Goal: Task Accomplishment & Management: Use online tool/utility

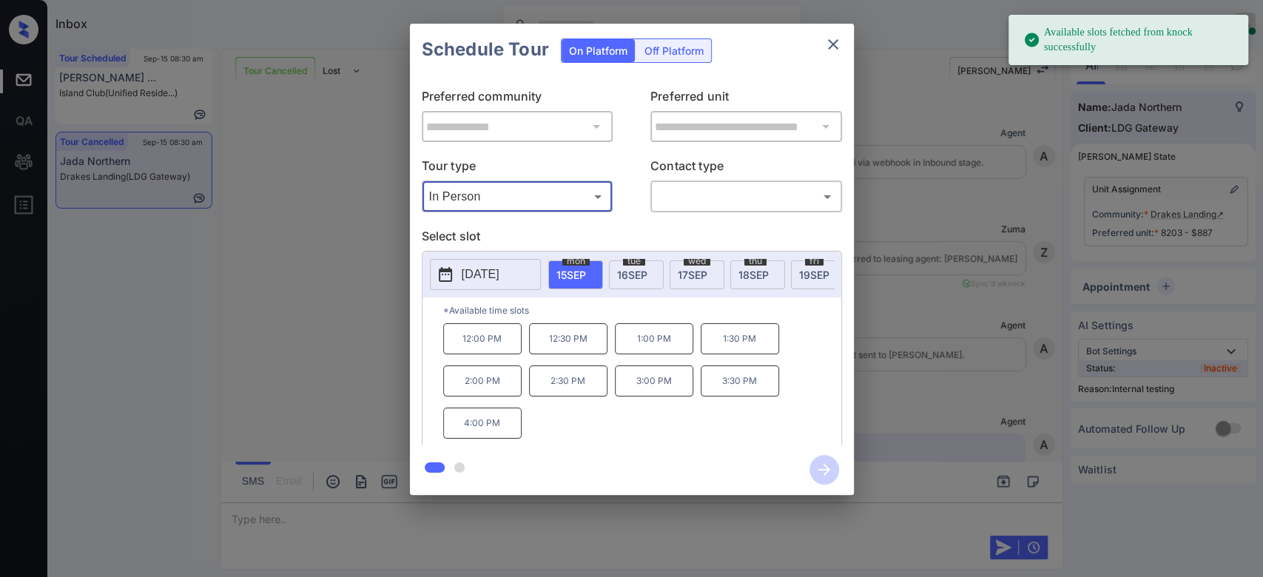
scroll to position [10870, 0]
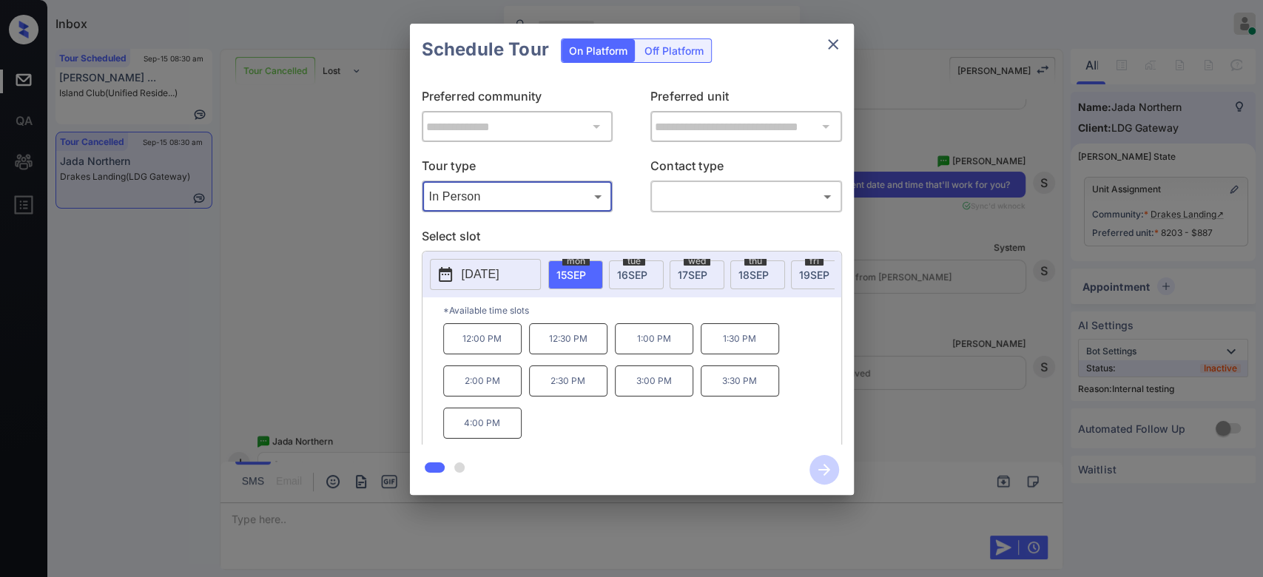
click at [627, 263] on span "tue" at bounding box center [634, 261] width 22 height 9
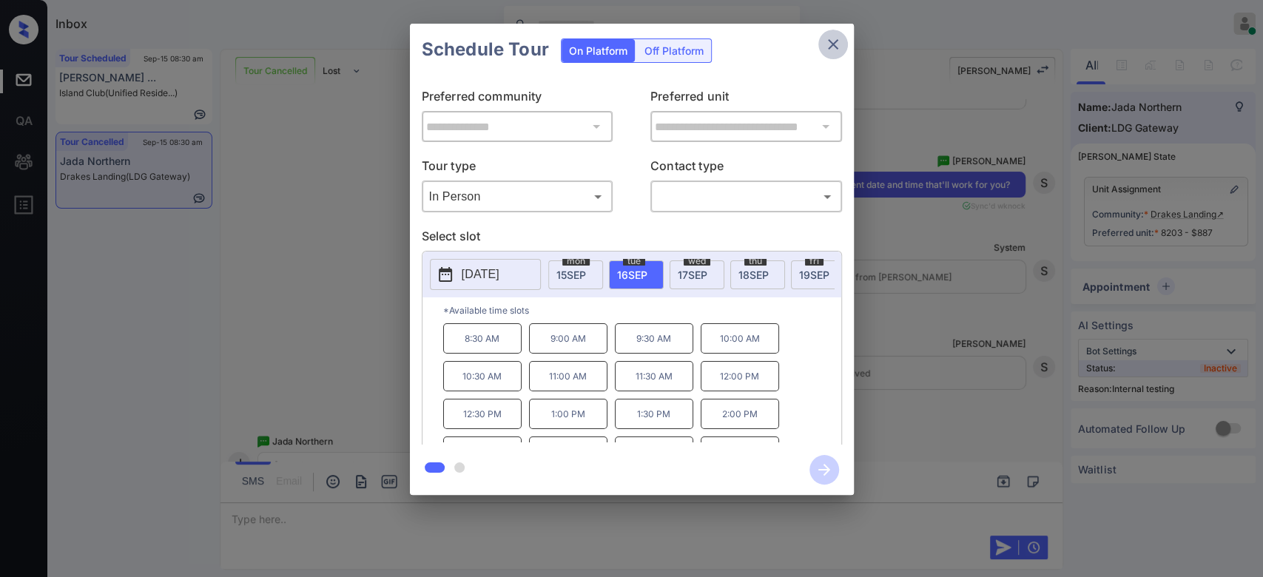
click at [831, 45] on icon "close" at bounding box center [833, 44] width 10 height 10
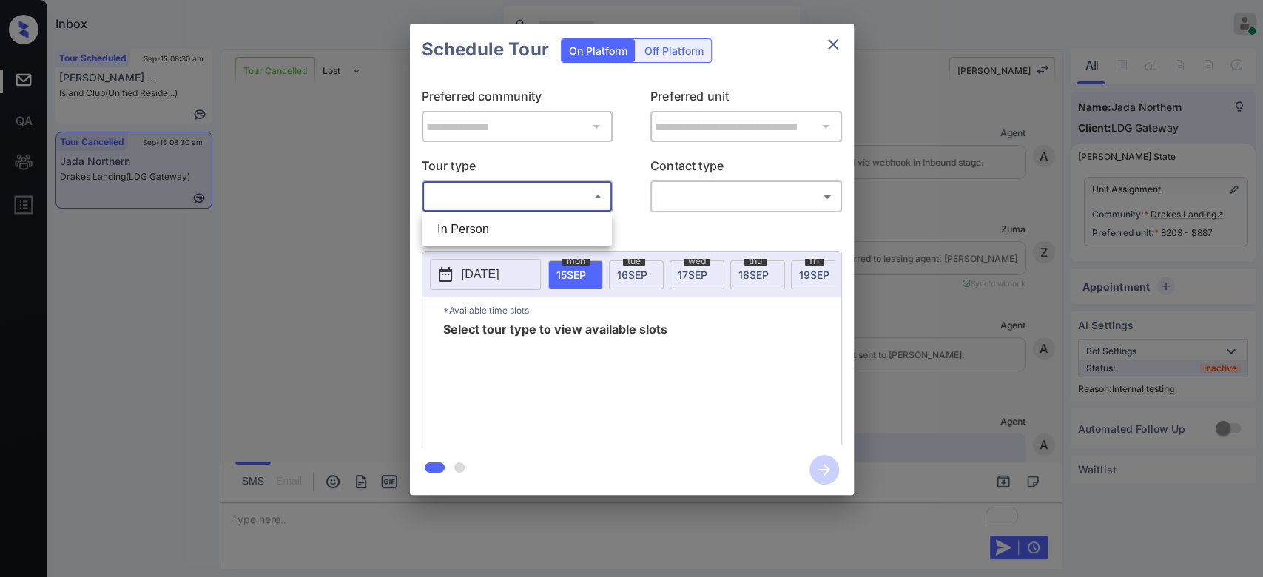
scroll to position [11182, 0]
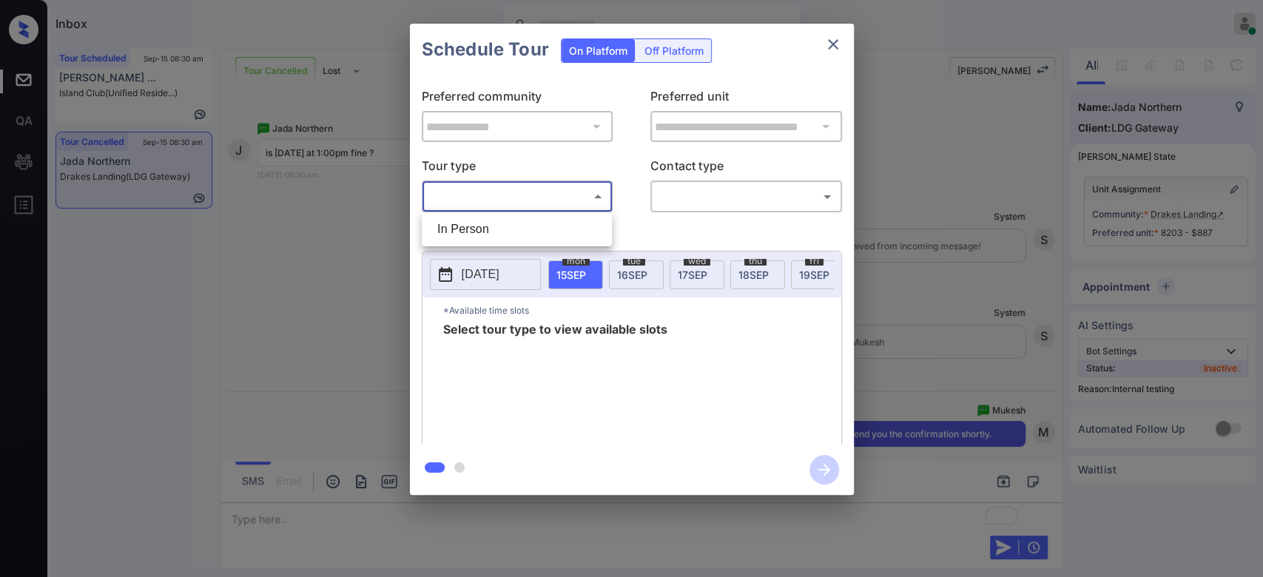
click at [452, 217] on li "In Person" at bounding box center [516, 229] width 183 height 27
type input "********"
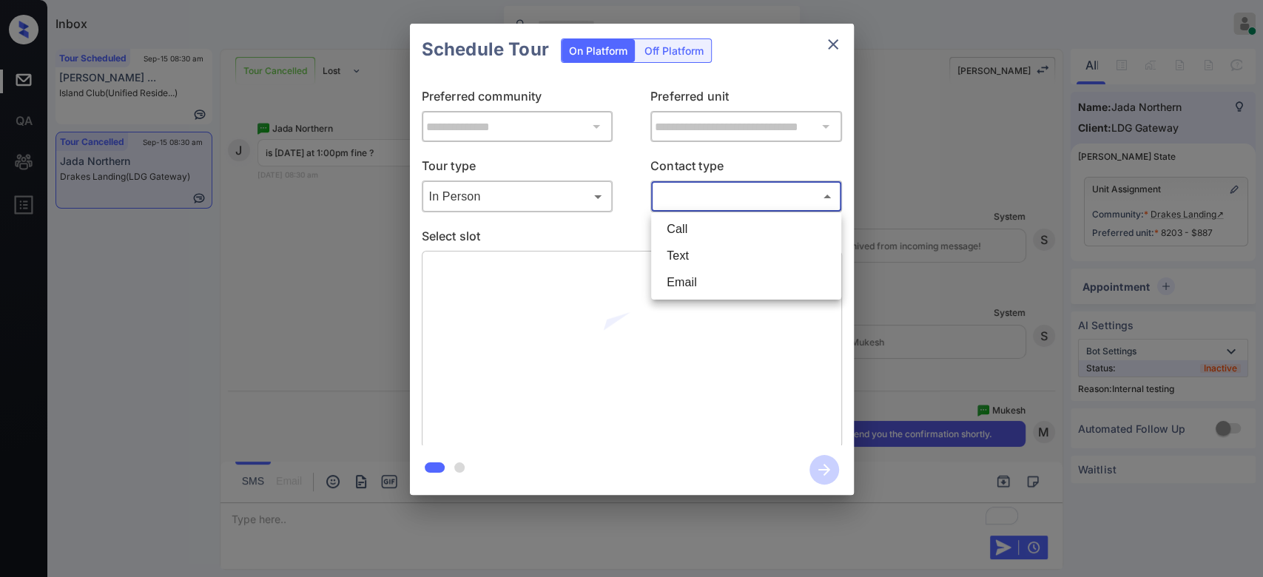
click at [728, 191] on body "Inbox Mukesh Online Set yourself offline Set yourself on break Profile Switch t…" at bounding box center [631, 288] width 1263 height 577
click at [708, 249] on li "Text" at bounding box center [746, 256] width 183 height 27
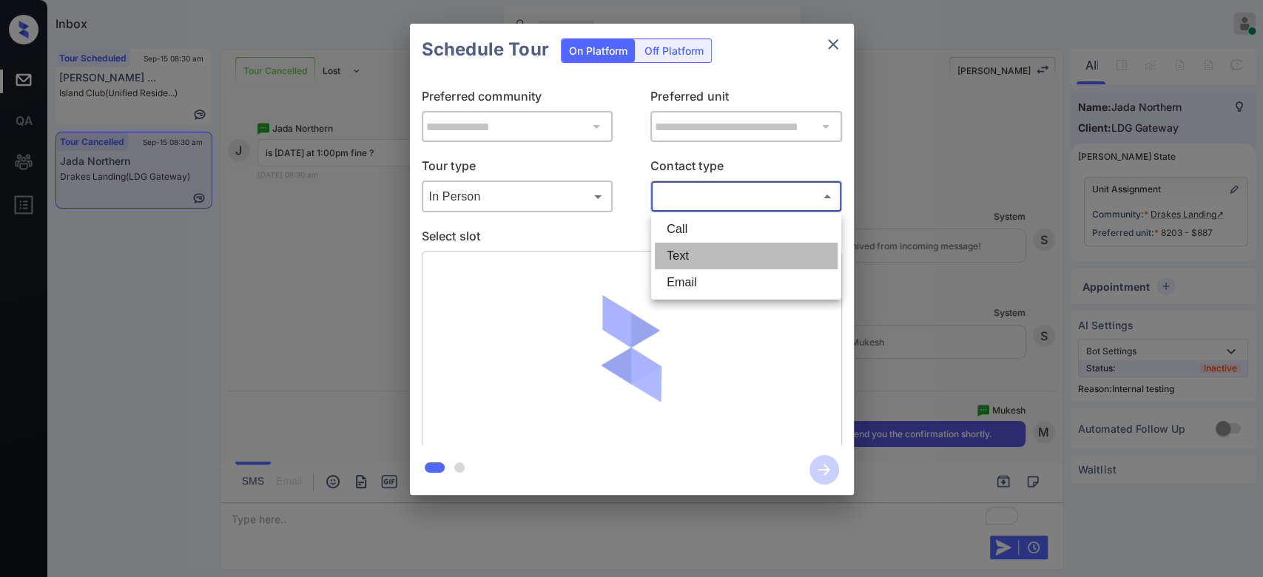
type input "****"
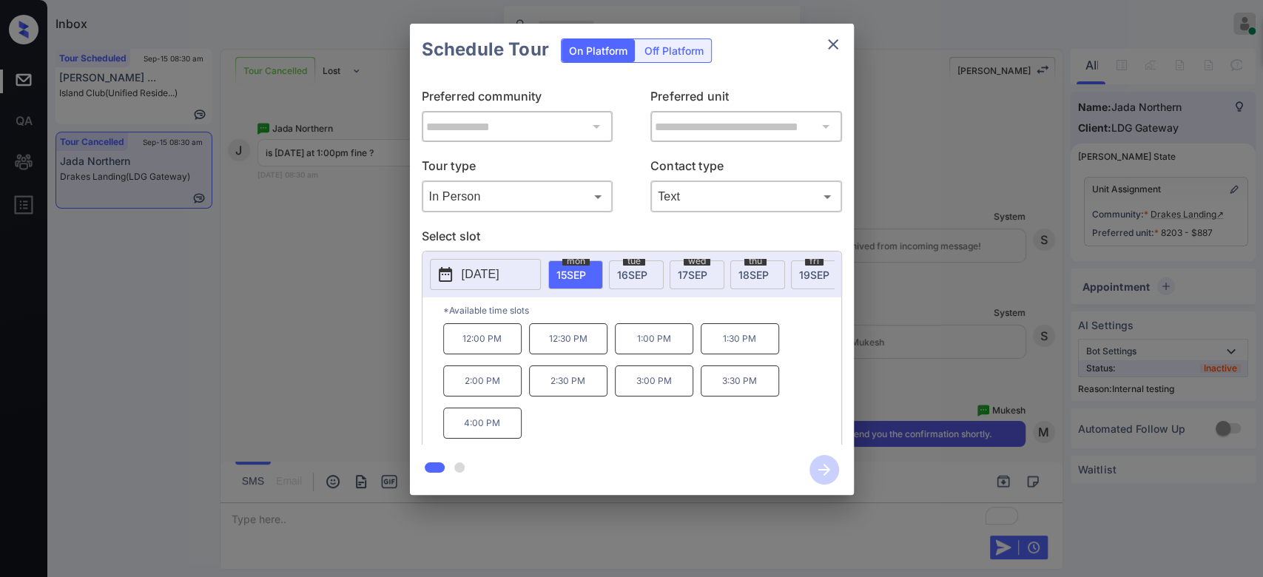
click at [646, 275] on span "16 SEP" at bounding box center [632, 275] width 30 height 13
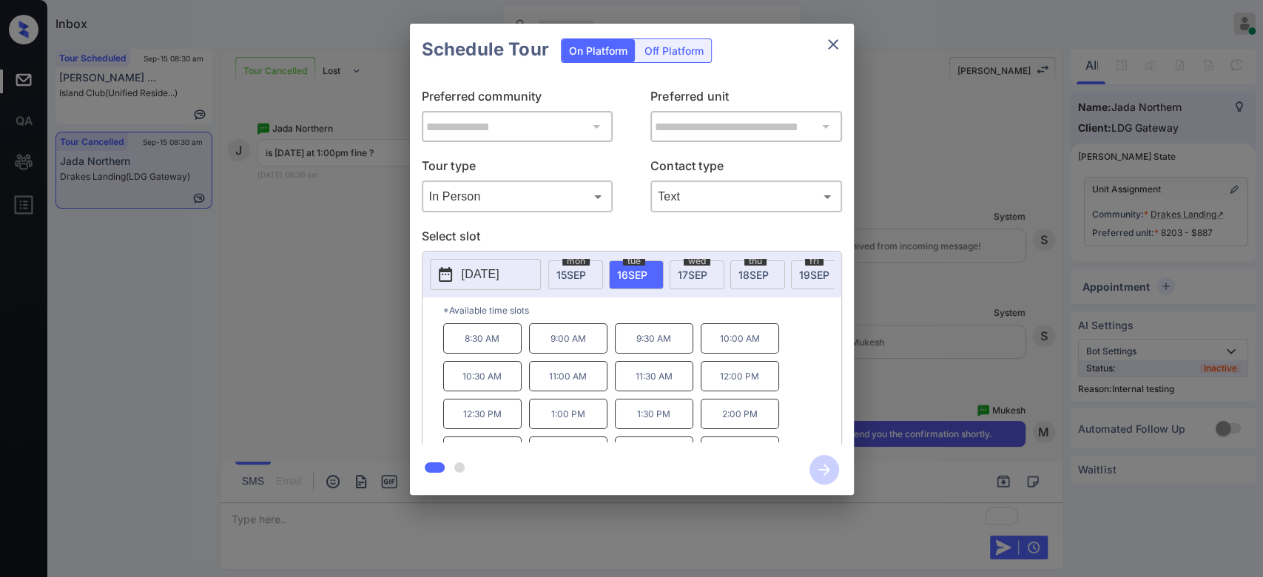
click at [577, 421] on p "1:00 PM" at bounding box center [568, 414] width 78 height 30
click at [822, 469] on icon "button" at bounding box center [824, 470] width 12 height 12
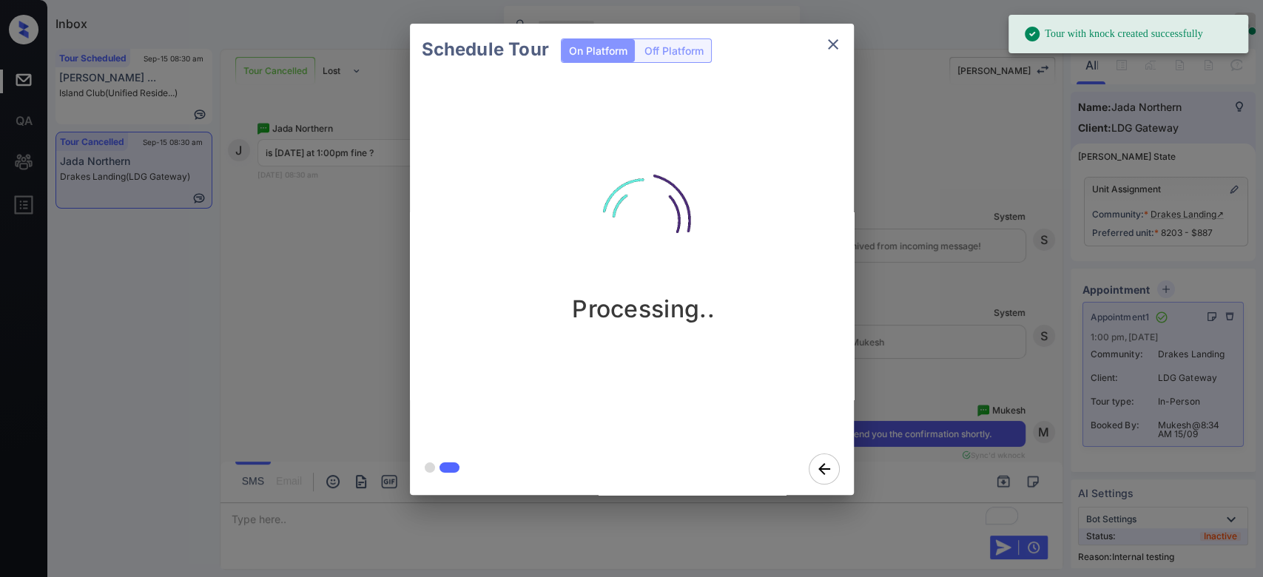
click at [905, 94] on div "Schedule Tour On Platform Off Platform Processing.." at bounding box center [631, 259] width 1263 height 519
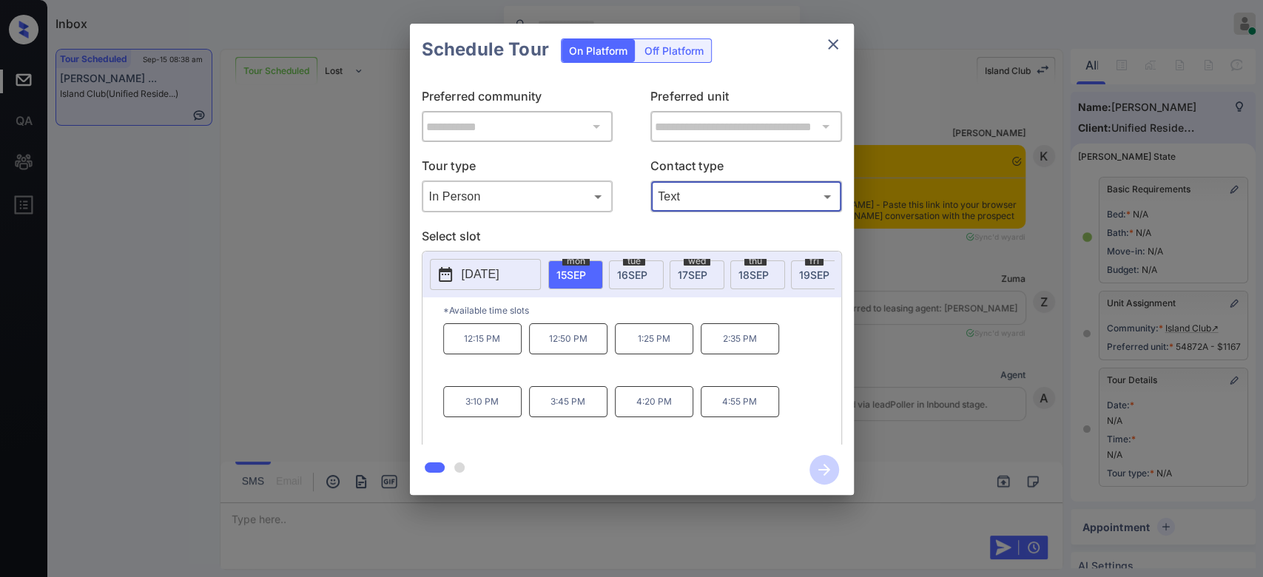
scroll to position [161, 0]
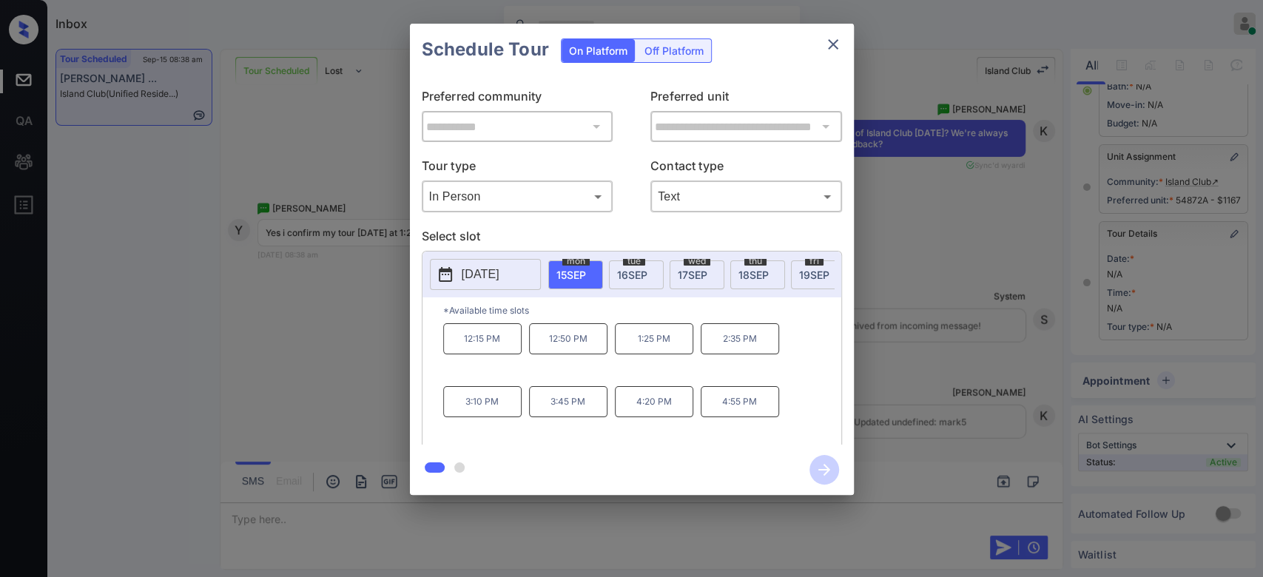
click at [663, 346] on p "1:25 PM" at bounding box center [654, 338] width 78 height 31
click at [828, 470] on icon "button" at bounding box center [824, 470] width 12 height 12
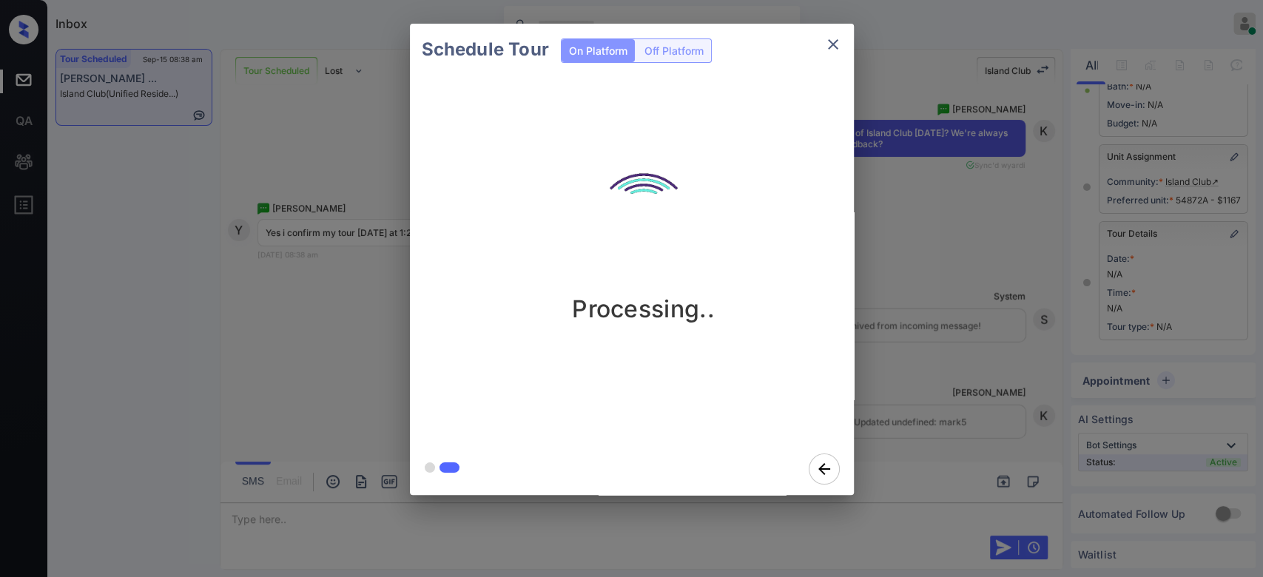
click at [911, 246] on div "Schedule Tour On Platform Off Platform Processing.." at bounding box center [631, 259] width 1263 height 519
